Goal: Information Seeking & Learning: Learn about a topic

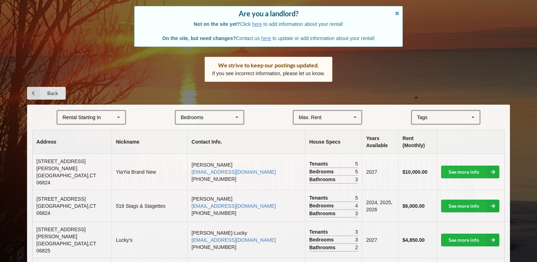
scroll to position [63, 0]
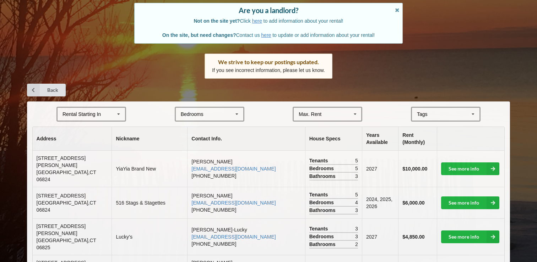
click at [120, 117] on icon at bounding box center [118, 114] width 11 height 13
click at [108, 128] on div "2025" at bounding box center [90, 127] width 67 height 13
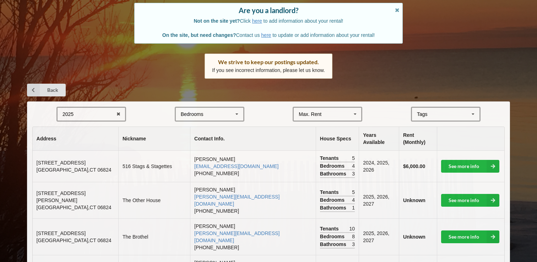
click at [243, 115] on div "Bedrooms 1 2 3 4 5 6 7 8" at bounding box center [210, 114] width 70 height 15
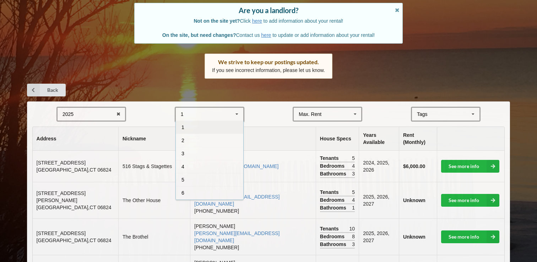
click at [215, 123] on div "1" at bounding box center [209, 127] width 67 height 13
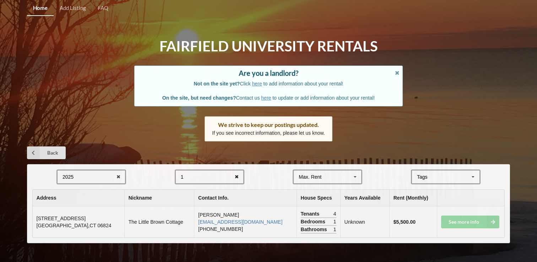
click at [236, 175] on icon at bounding box center [236, 177] width 11 height 13
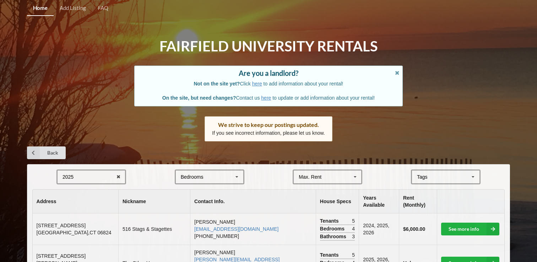
click at [355, 177] on icon at bounding box center [355, 177] width 11 height 13
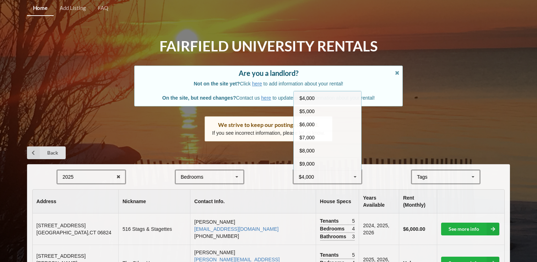
click at [331, 101] on div "$4,000" at bounding box center [327, 98] width 67 height 13
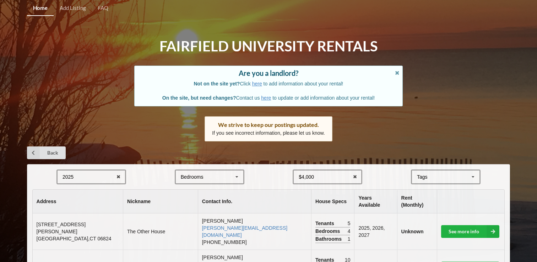
click at [472, 174] on icon at bounding box center [472, 177] width 11 height 13
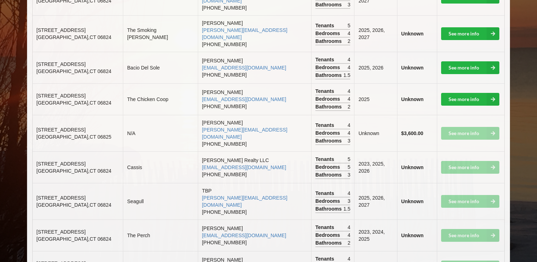
scroll to position [267, 0]
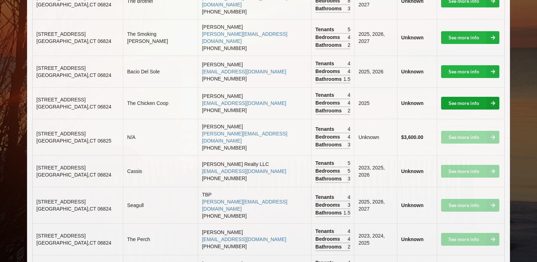
click at [449, 97] on link "See more info" at bounding box center [470, 103] width 58 height 13
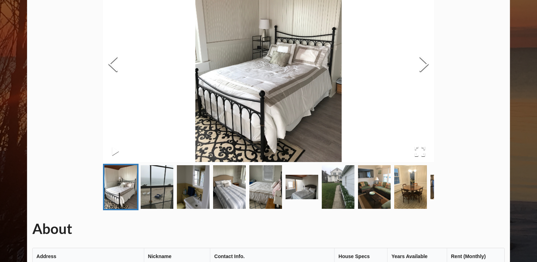
scroll to position [73, 0]
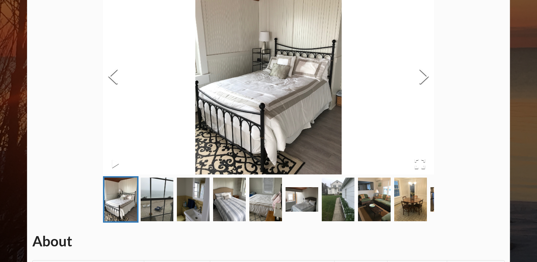
click at [361, 66] on img at bounding box center [268, 76] width 331 height 195
click at [182, 44] on img at bounding box center [268, 76] width 331 height 195
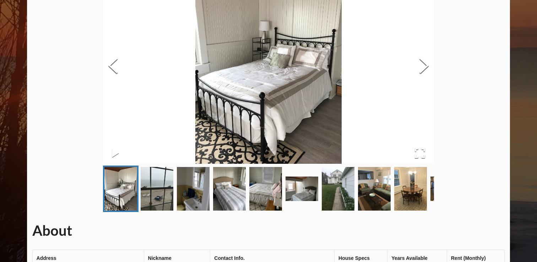
scroll to position [0, 0]
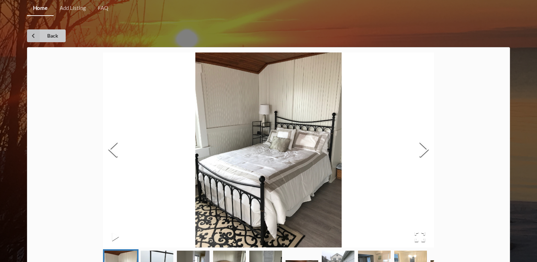
click at [49, 31] on link "Back" at bounding box center [46, 35] width 39 height 13
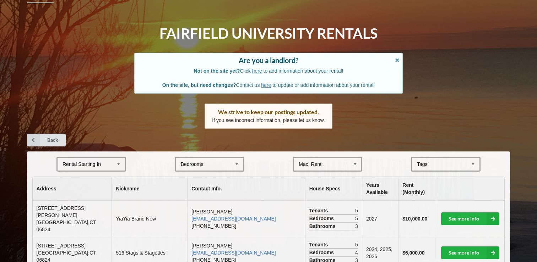
scroll to position [12, 0]
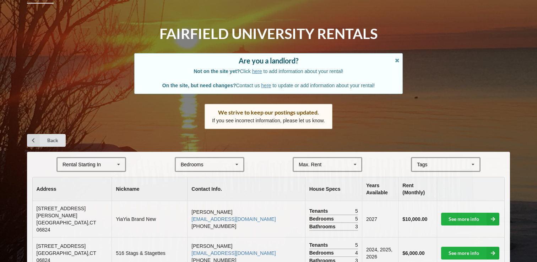
click at [356, 169] on icon at bounding box center [355, 164] width 11 height 13
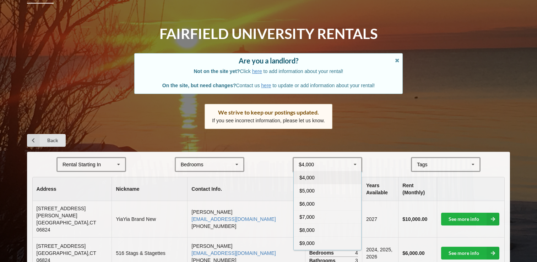
click at [341, 176] on div "$4,000" at bounding box center [327, 177] width 67 height 13
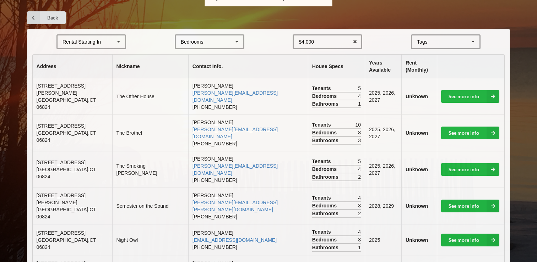
scroll to position [144, 0]
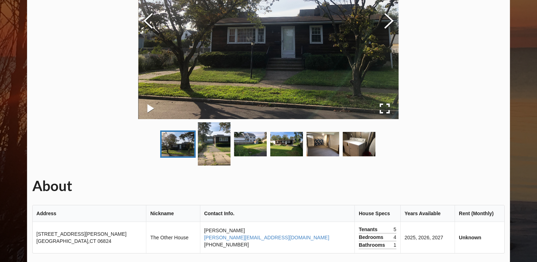
scroll to position [115, 0]
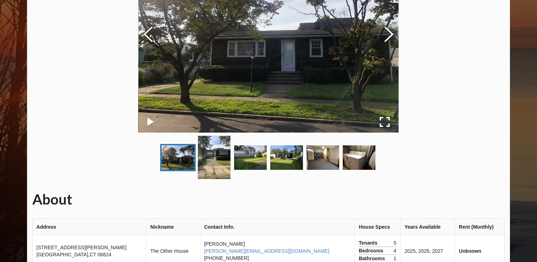
click at [250, 164] on img "Go to Slide 3" at bounding box center [250, 158] width 33 height 24
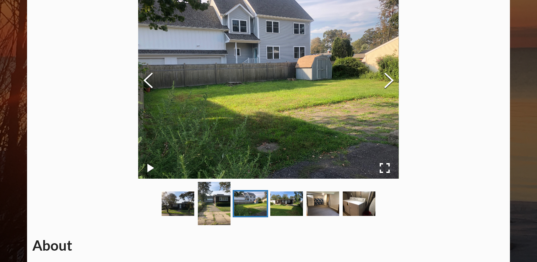
scroll to position [68, 0]
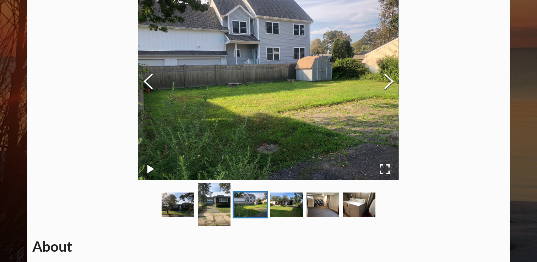
click at [257, 205] on img "Go to Slide 3" at bounding box center [250, 205] width 33 height 24
click at [273, 201] on img "Go to Slide 4" at bounding box center [286, 205] width 33 height 24
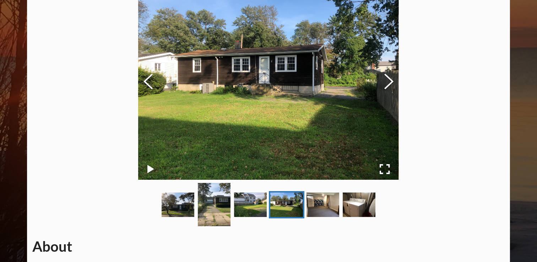
click at [309, 201] on img "Go to Slide 5" at bounding box center [322, 205] width 33 height 24
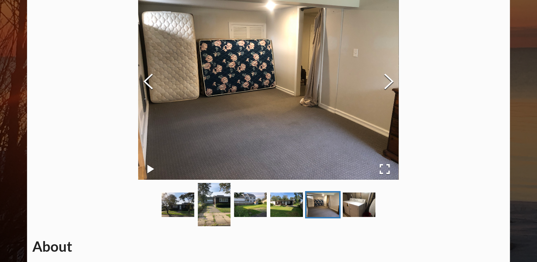
click at [348, 205] on img "Go to Slide 6" at bounding box center [359, 205] width 33 height 24
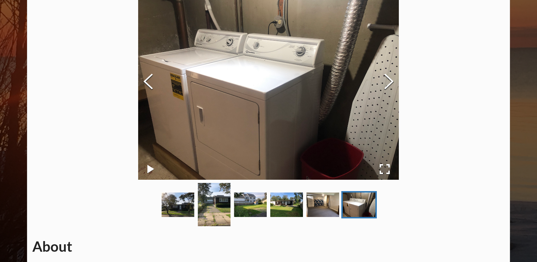
click at [318, 207] on img "Go to Slide 5" at bounding box center [322, 205] width 33 height 24
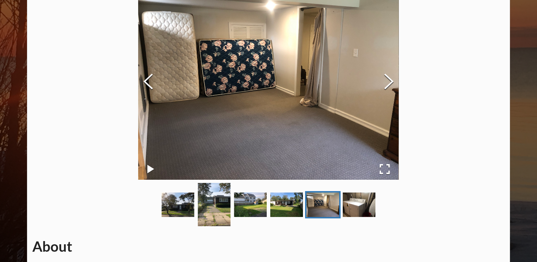
click at [300, 210] on img "Go to Slide 4" at bounding box center [286, 205] width 33 height 24
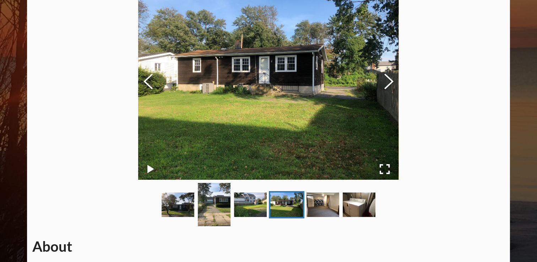
click at [179, 203] on img "Go to Slide 1" at bounding box center [177, 205] width 33 height 24
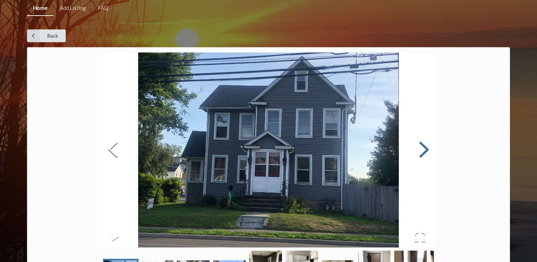
click at [425, 153] on button "Next Slide" at bounding box center [424, 150] width 20 height 64
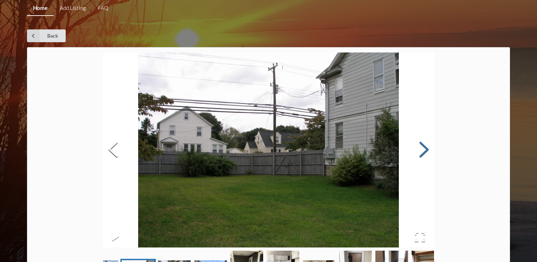
click at [425, 153] on button "Next Slide" at bounding box center [424, 150] width 20 height 64
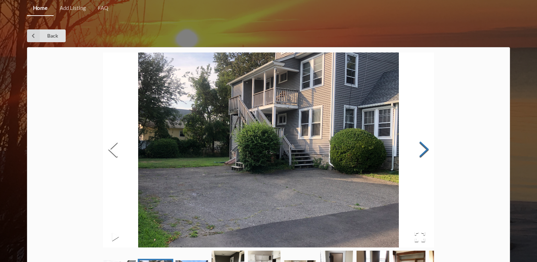
click at [425, 153] on button "Next Slide" at bounding box center [424, 150] width 20 height 64
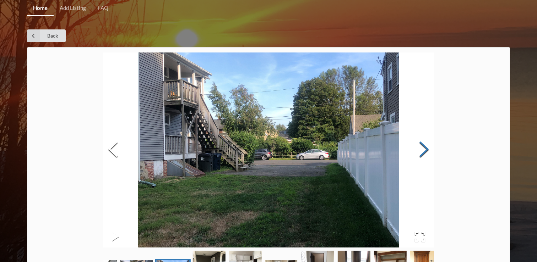
click at [425, 153] on button "Next Slide" at bounding box center [424, 150] width 20 height 64
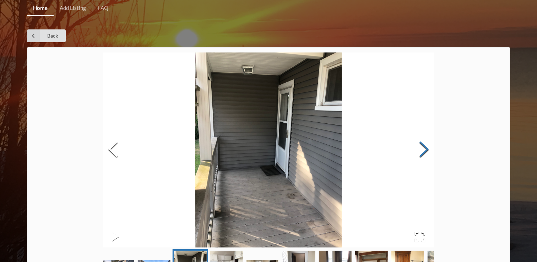
click at [425, 153] on button "Next Slide" at bounding box center [424, 150] width 20 height 64
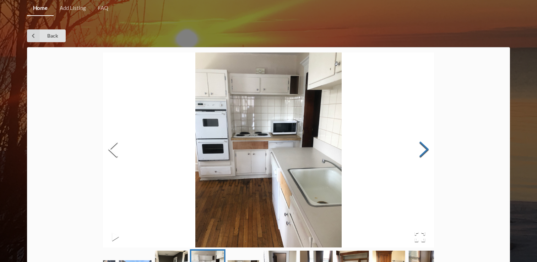
click at [425, 153] on button "Next Slide" at bounding box center [424, 150] width 20 height 64
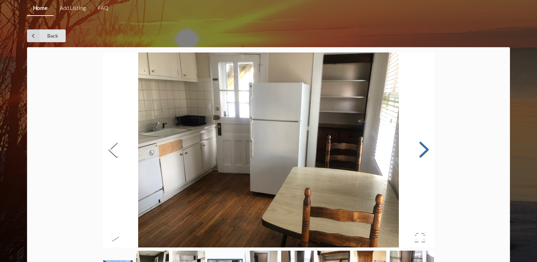
click at [425, 153] on button "Next Slide" at bounding box center [424, 150] width 20 height 64
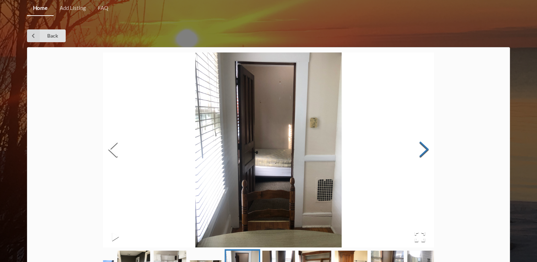
click at [425, 153] on button "Next Slide" at bounding box center [424, 150] width 20 height 64
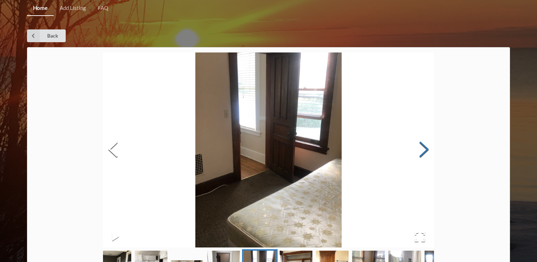
click at [425, 153] on button "Next Slide" at bounding box center [424, 150] width 20 height 64
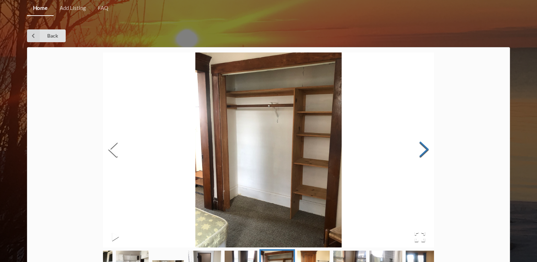
click at [425, 153] on button "Next Slide" at bounding box center [424, 150] width 20 height 64
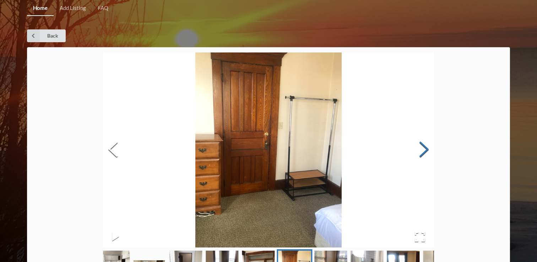
click at [425, 153] on button "Next Slide" at bounding box center [424, 150] width 20 height 64
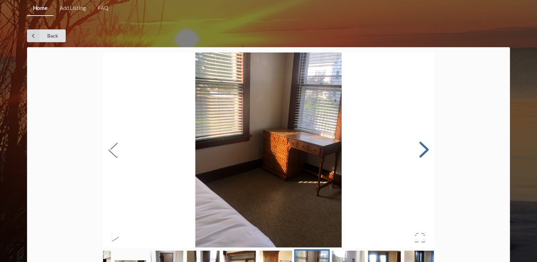
click at [425, 153] on button "Next Slide" at bounding box center [424, 150] width 20 height 64
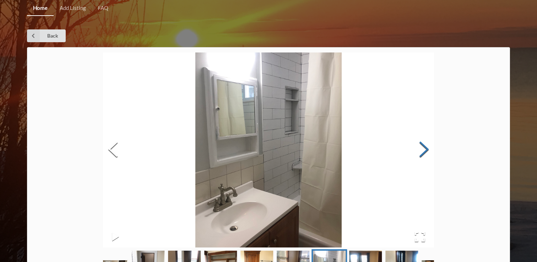
click at [425, 153] on button "Next Slide" at bounding box center [424, 150] width 20 height 64
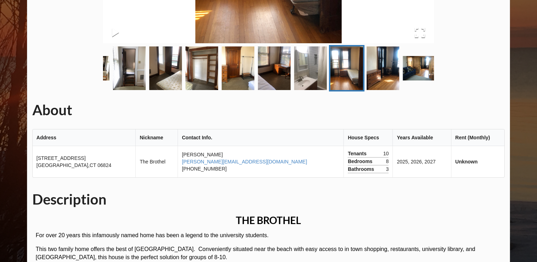
scroll to position [207, 0]
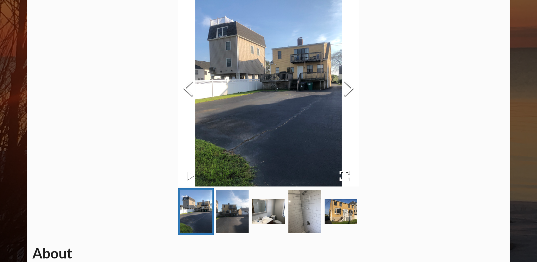
scroll to position [93, 0]
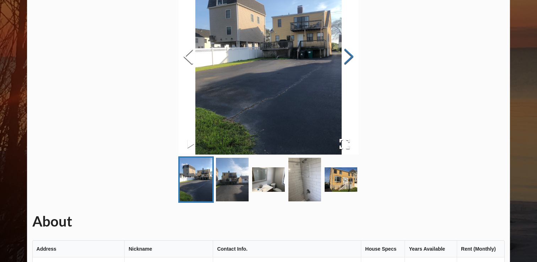
click at [351, 58] on button "Next Slide" at bounding box center [349, 57] width 20 height 64
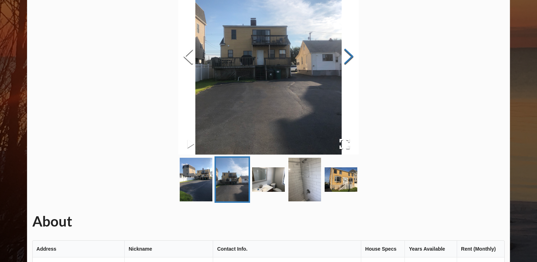
click at [351, 58] on button "Next Slide" at bounding box center [349, 57] width 20 height 64
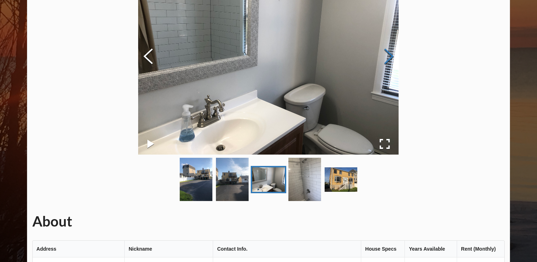
click at [351, 58] on img at bounding box center [268, 57] width 260 height 195
click at [393, 54] on button "Next Slide" at bounding box center [389, 57] width 20 height 64
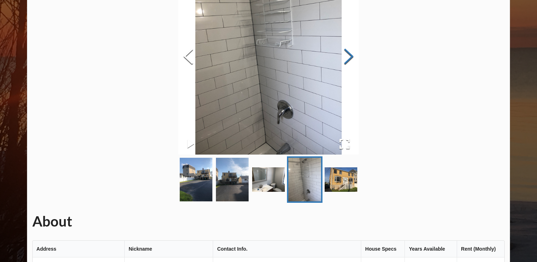
click at [351, 55] on button "Next Slide" at bounding box center [349, 57] width 20 height 64
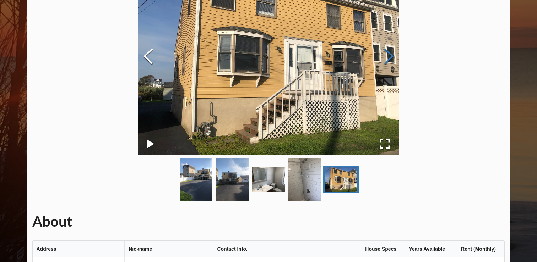
click at [351, 55] on img at bounding box center [268, 57] width 260 height 195
click at [387, 59] on button "Next Slide" at bounding box center [389, 57] width 20 height 64
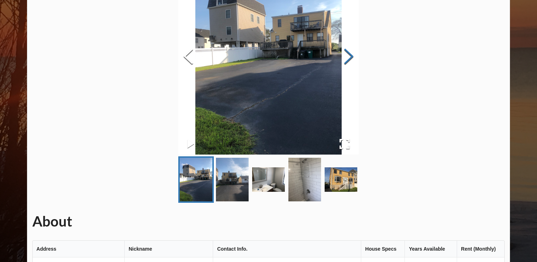
click at [387, 59] on div "About Address Nickname Contact Info. House Specs Years Available Rent (Monthly)…" at bounding box center [268, 240] width 483 height 572
click at [354, 56] on button "Next Slide" at bounding box center [349, 57] width 20 height 64
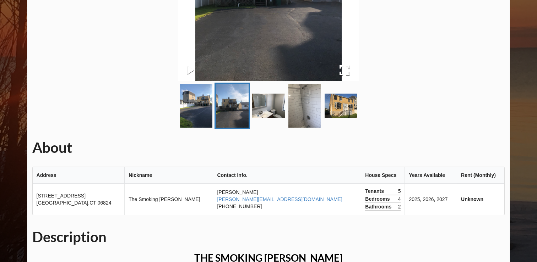
scroll to position [180, 0]
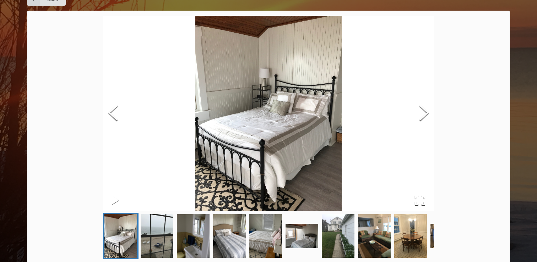
scroll to position [36, 0]
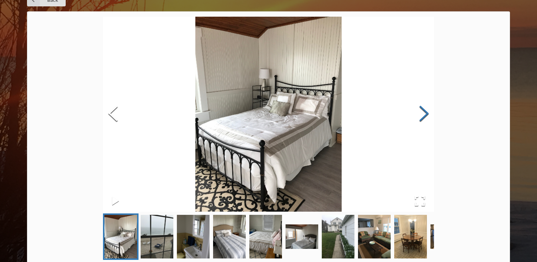
click at [427, 109] on button "Next Slide" at bounding box center [424, 114] width 20 height 64
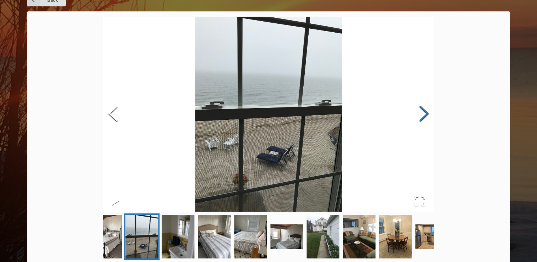
click at [427, 109] on button "Next Slide" at bounding box center [424, 114] width 20 height 64
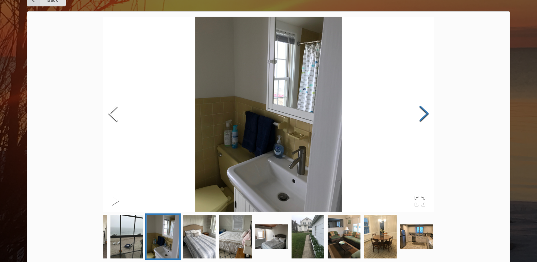
click at [427, 109] on button "Next Slide" at bounding box center [424, 114] width 20 height 64
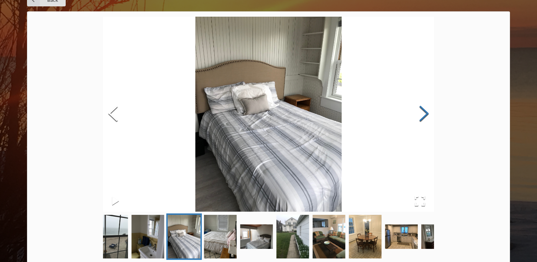
click at [427, 109] on button "Next Slide" at bounding box center [424, 114] width 20 height 64
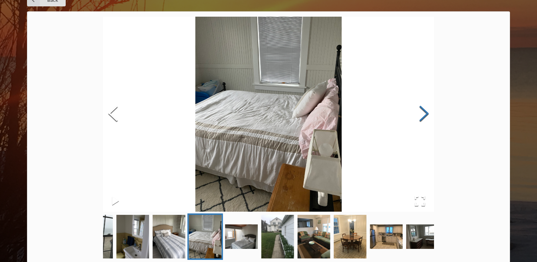
click at [427, 109] on button "Next Slide" at bounding box center [424, 114] width 20 height 64
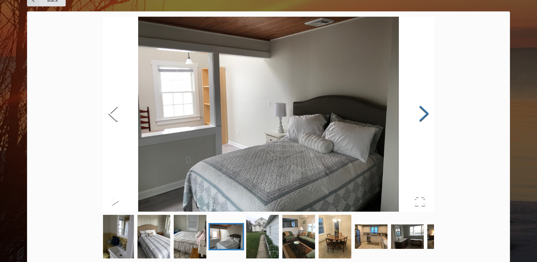
click at [427, 109] on button "Next Slide" at bounding box center [424, 114] width 20 height 64
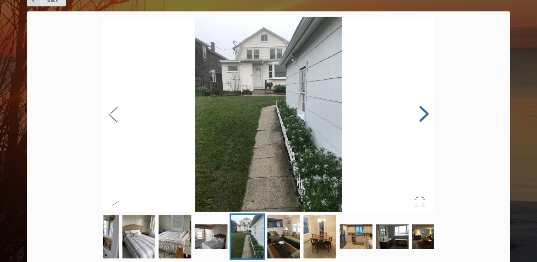
click at [427, 109] on button "Next Slide" at bounding box center [424, 114] width 20 height 64
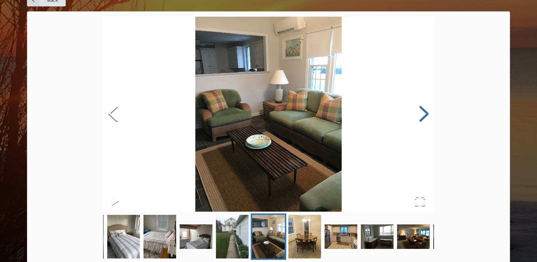
click at [427, 109] on button "Next Slide" at bounding box center [424, 114] width 20 height 64
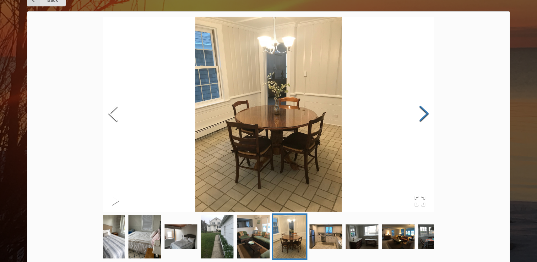
click at [427, 109] on button "Next Slide" at bounding box center [424, 114] width 20 height 64
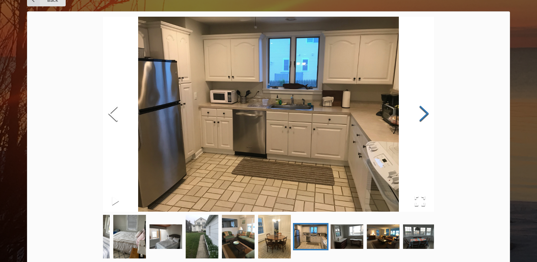
click at [427, 109] on button "Next Slide" at bounding box center [424, 114] width 20 height 64
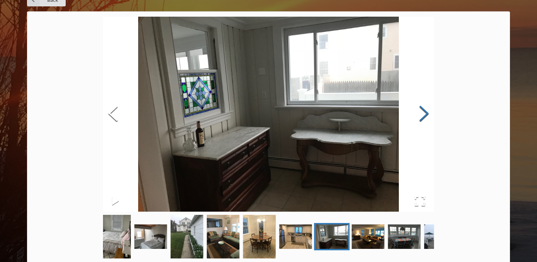
click at [427, 109] on button "Next Slide" at bounding box center [424, 114] width 20 height 64
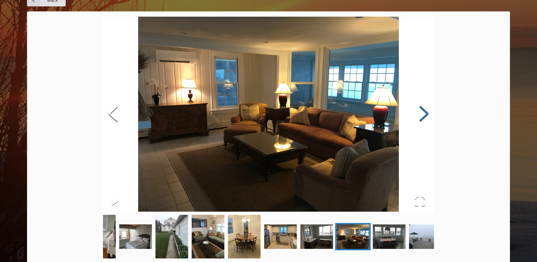
click at [427, 109] on button "Next Slide" at bounding box center [424, 114] width 20 height 64
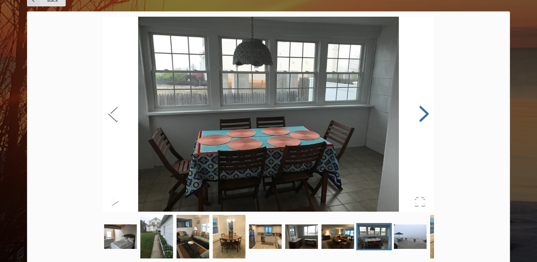
click at [427, 109] on button "Next Slide" at bounding box center [424, 114] width 20 height 64
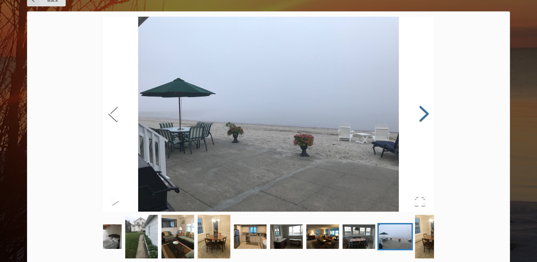
click at [427, 109] on button "Next Slide" at bounding box center [424, 114] width 20 height 64
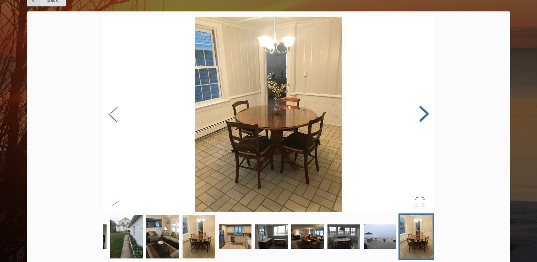
click at [427, 109] on button "Next Slide" at bounding box center [424, 114] width 20 height 64
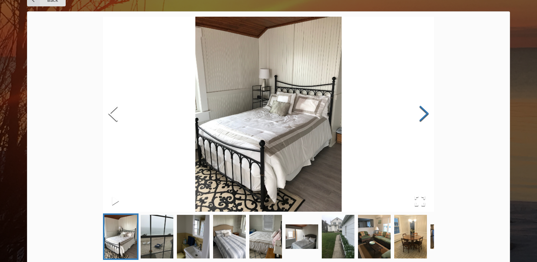
click at [427, 109] on button "Next Slide" at bounding box center [424, 114] width 20 height 64
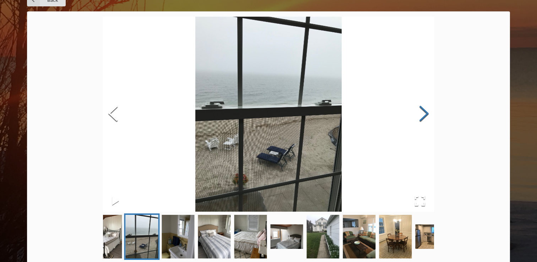
click at [427, 109] on button "Next Slide" at bounding box center [424, 114] width 20 height 64
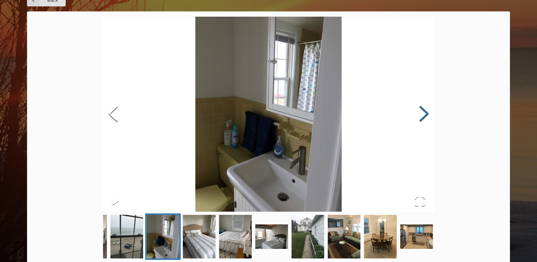
click at [427, 109] on button "Next Slide" at bounding box center [424, 114] width 20 height 64
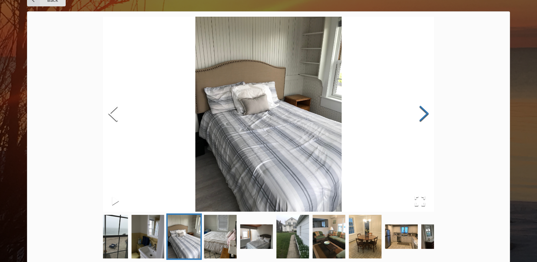
click at [427, 109] on button "Next Slide" at bounding box center [424, 114] width 20 height 64
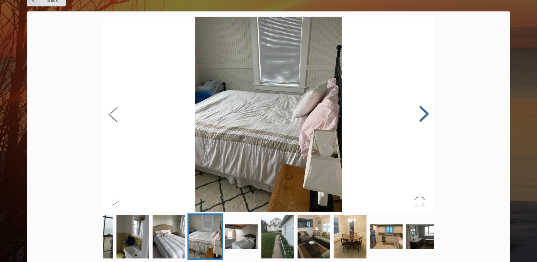
click at [427, 109] on button "Next Slide" at bounding box center [424, 114] width 20 height 64
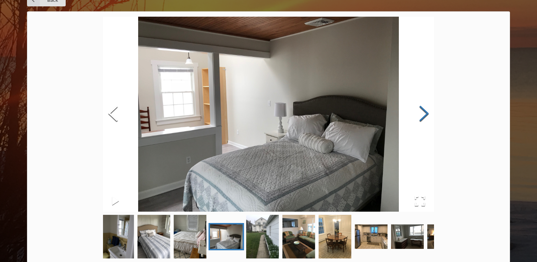
click at [422, 114] on button "Next Slide" at bounding box center [424, 114] width 20 height 64
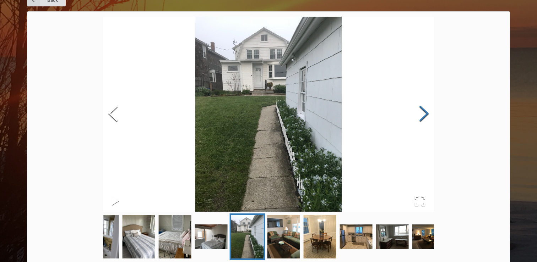
click at [422, 114] on button "Next Slide" at bounding box center [424, 114] width 20 height 64
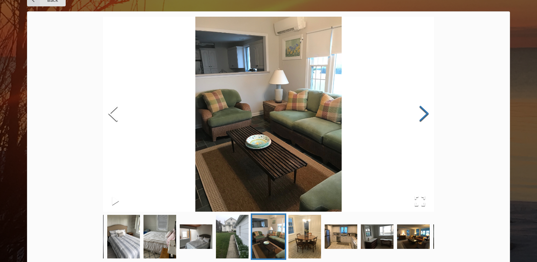
click at [422, 114] on button "Next Slide" at bounding box center [424, 114] width 20 height 64
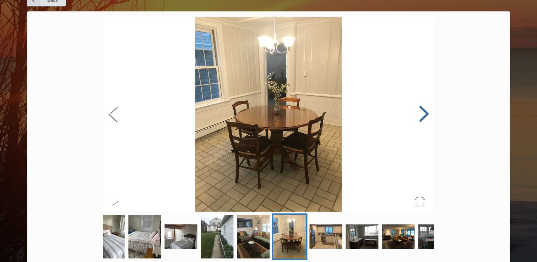
click at [422, 114] on button "Next Slide" at bounding box center [424, 114] width 20 height 64
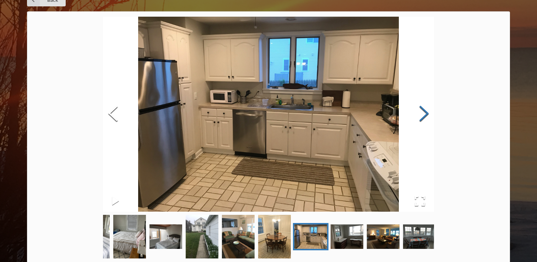
click at [422, 114] on button "Next Slide" at bounding box center [424, 114] width 20 height 64
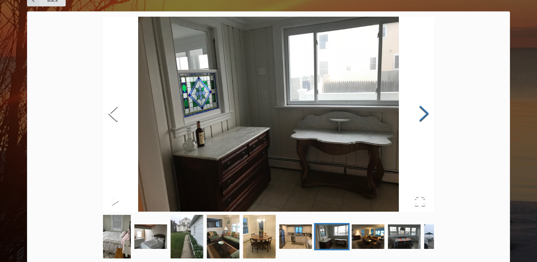
click at [422, 114] on button "Next Slide" at bounding box center [424, 114] width 20 height 64
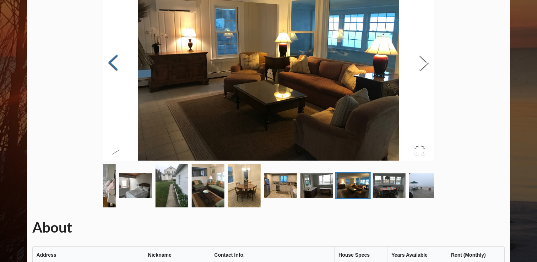
scroll to position [0, 0]
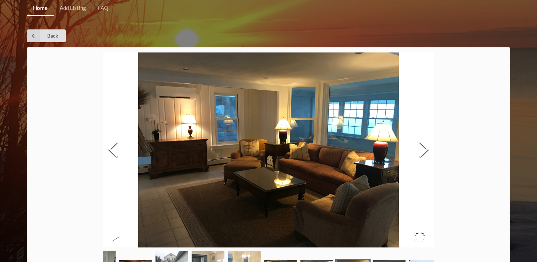
click at [528, 93] on div "Home Add Listing FAQ Back About Address Nickname Contact Info. House Specs Year…" at bounding box center [268, 226] width 537 height 452
click at [37, 38] on icon at bounding box center [33, 35] width 13 height 13
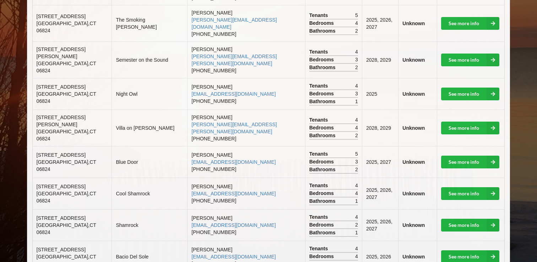
scroll to position [386, 0]
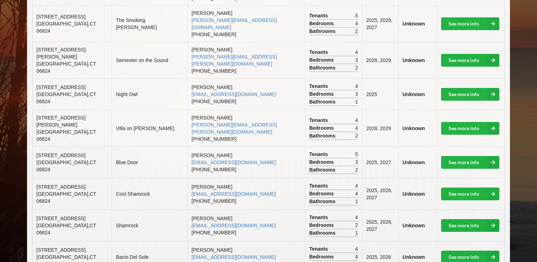
click at [376, 178] on td "2025, 2026, 2027" at bounding box center [380, 194] width 36 height 32
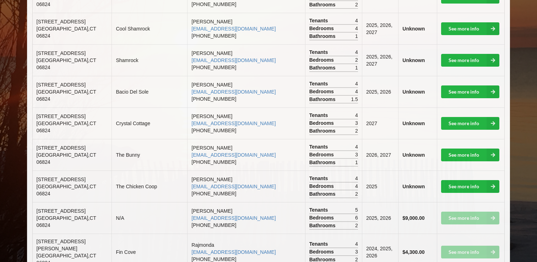
scroll to position [564, 0]
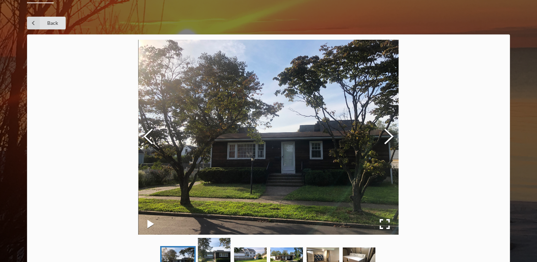
scroll to position [16, 0]
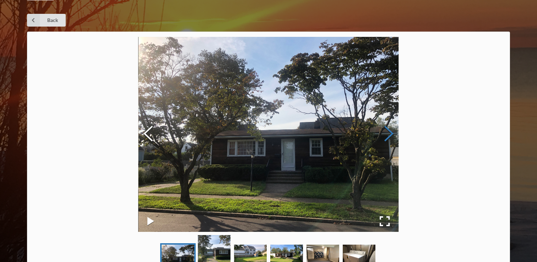
click at [384, 135] on button "Next Slide" at bounding box center [389, 135] width 20 height 64
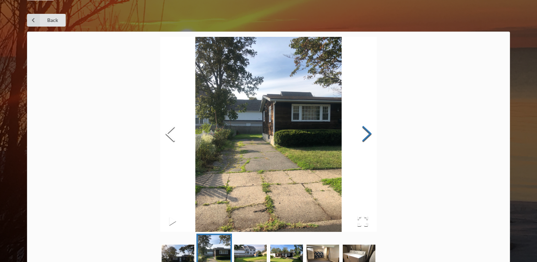
click at [364, 136] on button "Next Slide" at bounding box center [367, 135] width 20 height 64
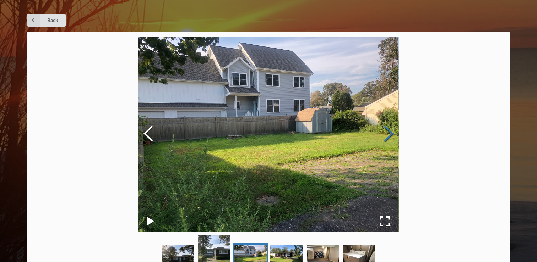
click at [382, 137] on button "Next Slide" at bounding box center [389, 135] width 20 height 64
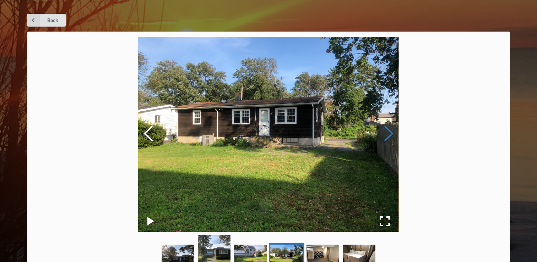
click at [382, 137] on button "Next Slide" at bounding box center [389, 135] width 20 height 64
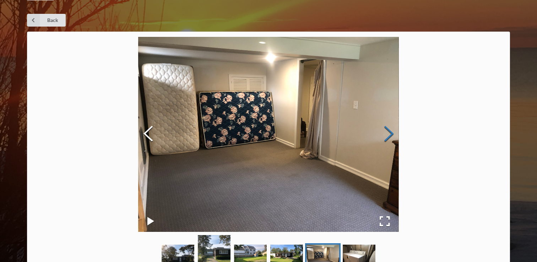
click at [382, 137] on button "Next Slide" at bounding box center [389, 135] width 20 height 64
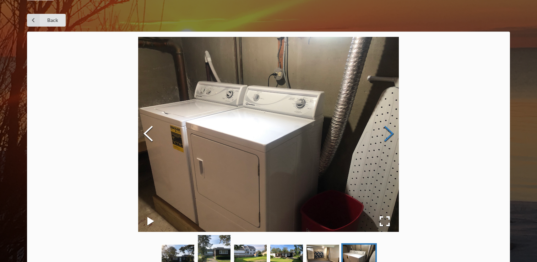
click at [382, 137] on button "Next Slide" at bounding box center [389, 135] width 20 height 64
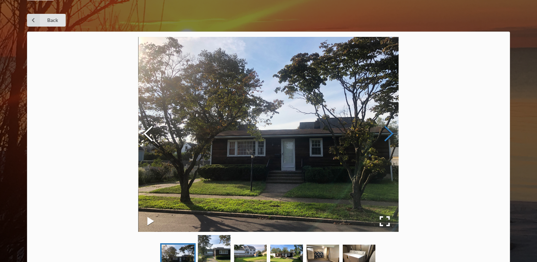
click at [382, 137] on button "Next Slide" at bounding box center [389, 135] width 20 height 64
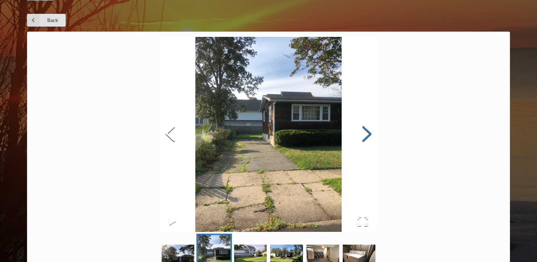
click at [367, 134] on button "Next Slide" at bounding box center [367, 135] width 20 height 64
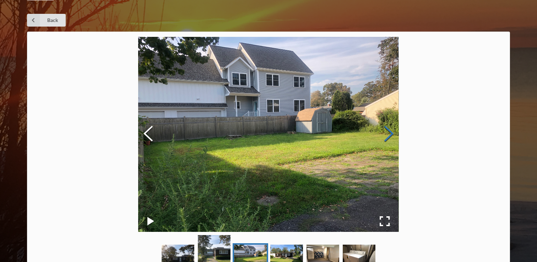
click at [382, 136] on button "Next Slide" at bounding box center [389, 135] width 20 height 64
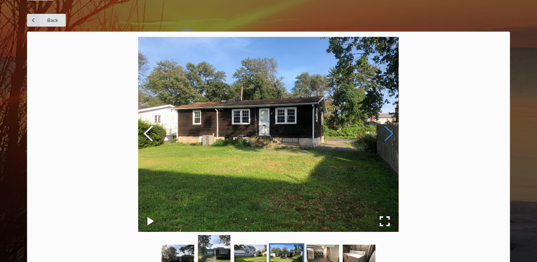
click at [382, 136] on button "Next Slide" at bounding box center [389, 135] width 20 height 64
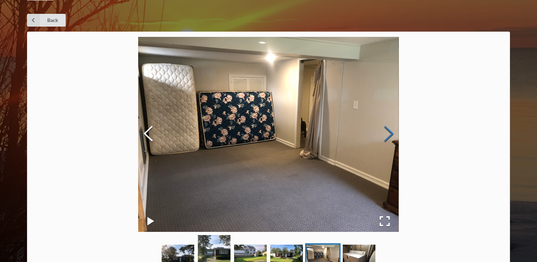
click at [382, 136] on button "Next Slide" at bounding box center [389, 135] width 20 height 64
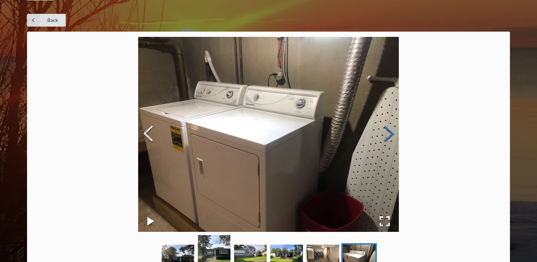
click at [388, 136] on button "Next Slide" at bounding box center [389, 135] width 20 height 64
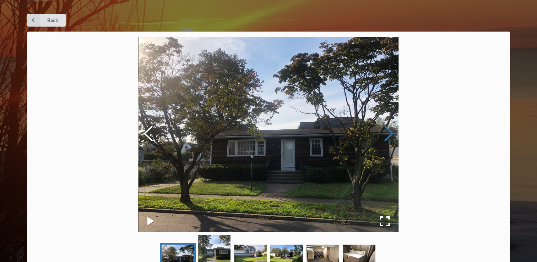
click at [388, 136] on button "Next Slide" at bounding box center [389, 135] width 20 height 64
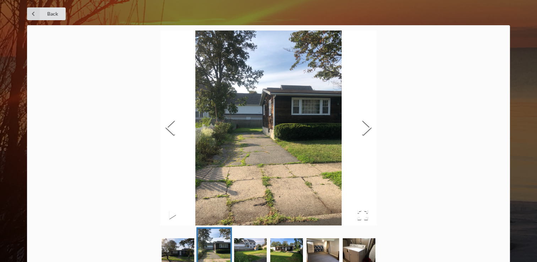
scroll to position [0, 0]
